Goal: Information Seeking & Learning: Learn about a topic

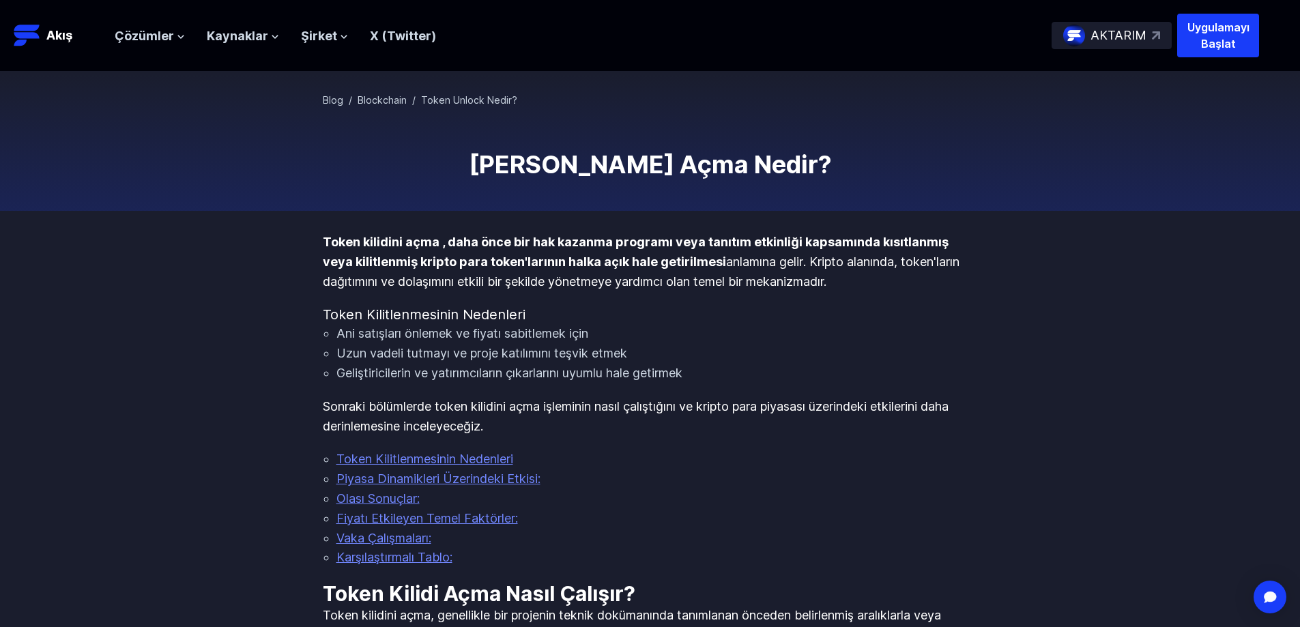
click at [676, 320] on h4 "Token Kilitlenmesinin Nedenleri" at bounding box center [650, 314] width 655 height 19
drag, startPoint x: 459, startPoint y: 321, endPoint x: 520, endPoint y: 319, distance: 61.5
click at [520, 319] on font "Token Kilitlenmesinin Nedenleri" at bounding box center [424, 314] width 203 height 16
click at [635, 325] on li "Ani satışları önlemek ve fiyatı sabitlemek için" at bounding box center [658, 334] width 642 height 20
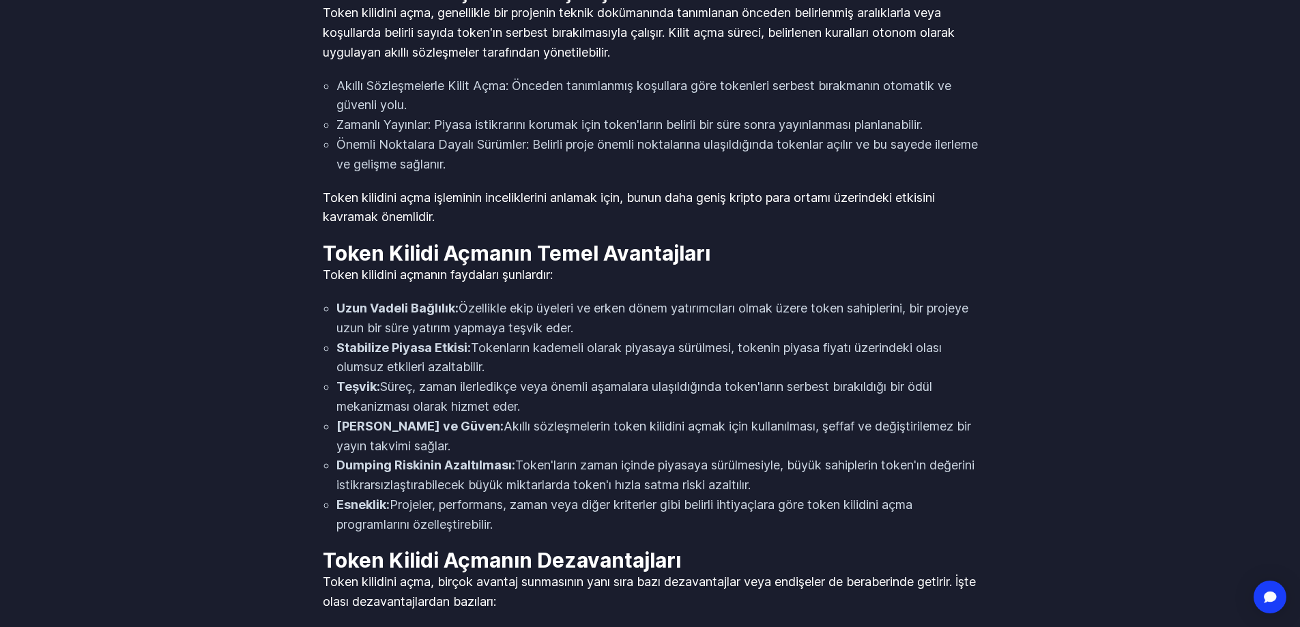
scroll to position [614, 0]
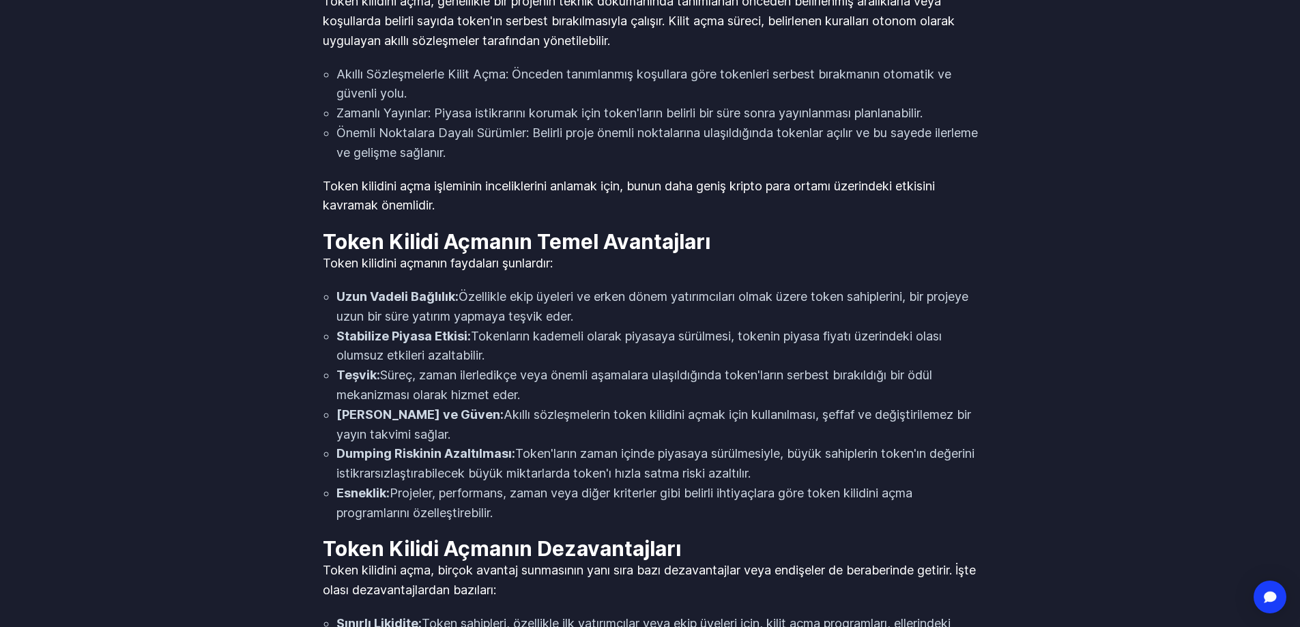
click at [656, 313] on li "Uzun Vadeli Bağlılık: Özellikle ekip üyeleri ve erken dönem yatırımcıları olmak…" at bounding box center [658, 307] width 642 height 40
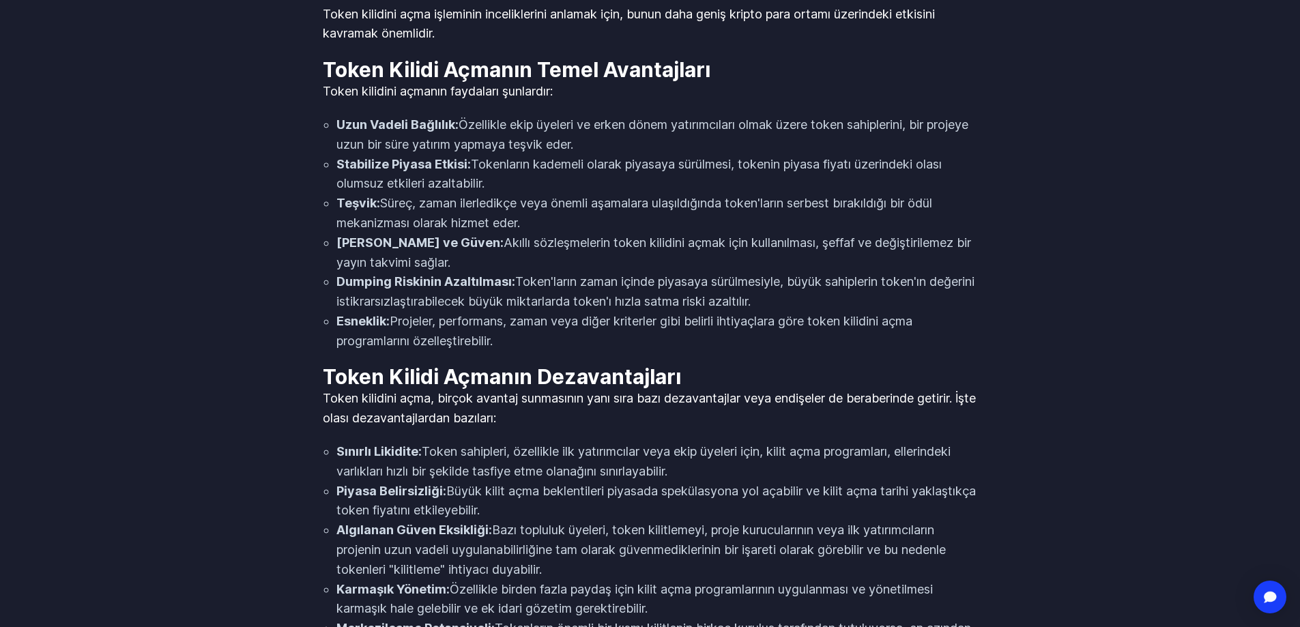
scroll to position [819, 0]
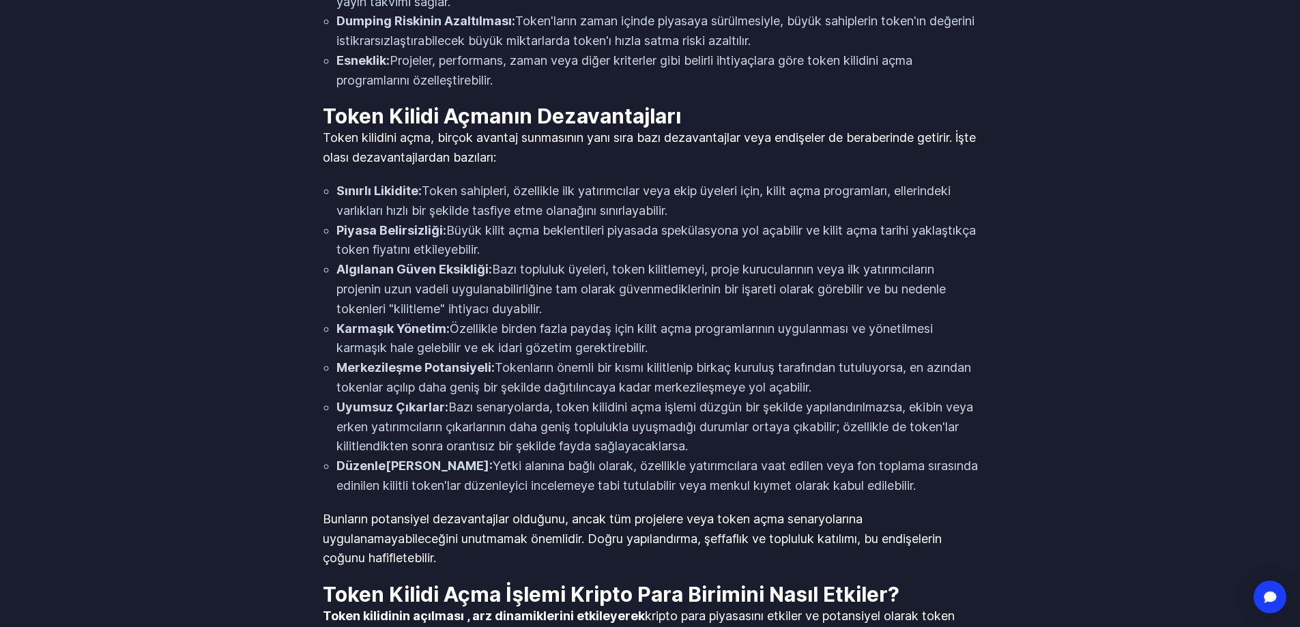
scroll to position [1160, 0]
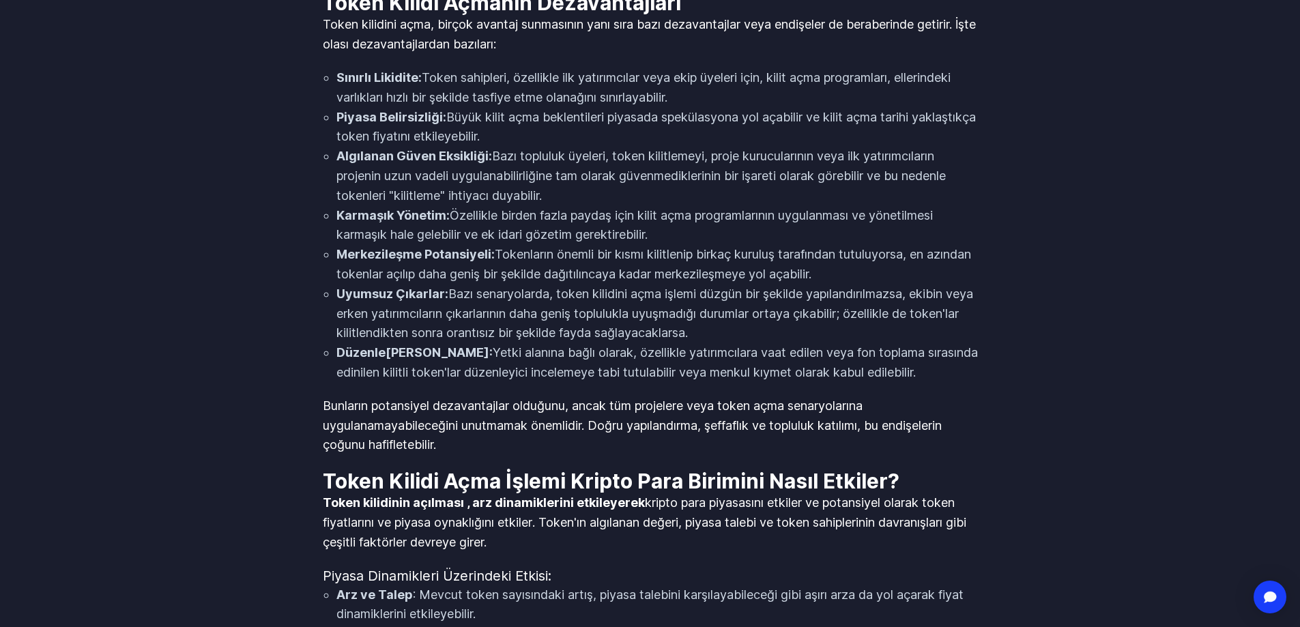
click at [971, 449] on p "Bunların potansiyel dezavantajlar olduğunu, ancak tüm projelere veya token açma…" at bounding box center [650, 426] width 655 height 59
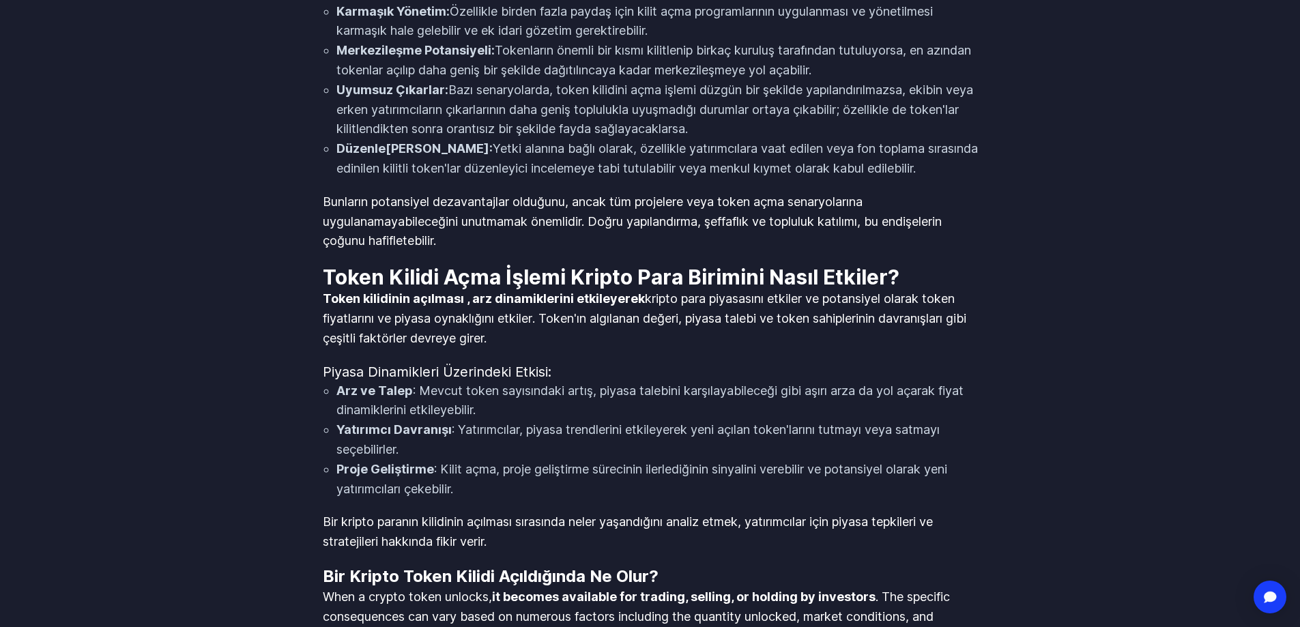
scroll to position [1365, 0]
click at [673, 357] on div "Token kilidini açma , daha önce bir hak kazanma programı veya tanıtım etkinliği…" at bounding box center [650, 430] width 655 height 3125
